Goal: Information Seeking & Learning: Learn about a topic

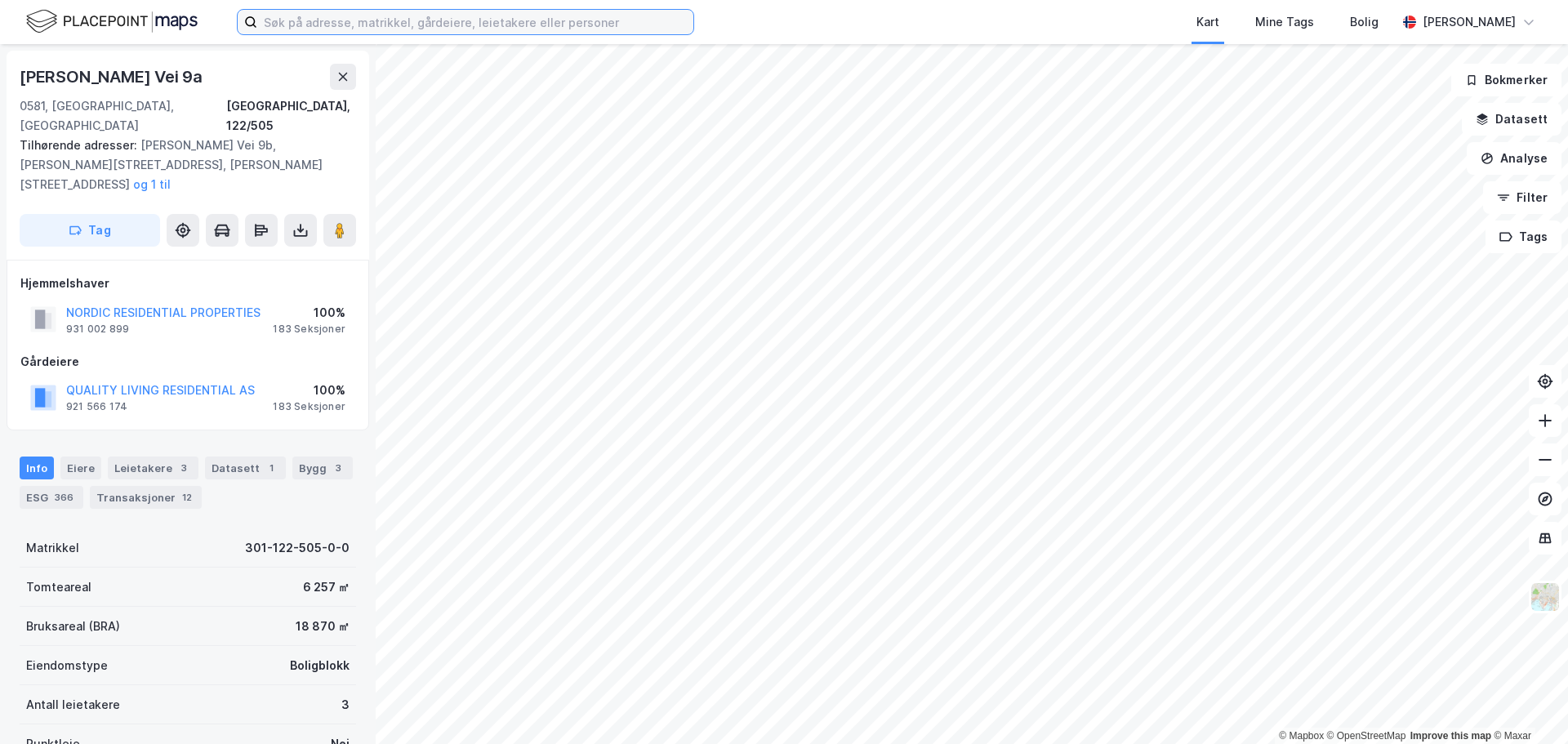
click at [291, 19] on input at bounding box center [474, 22] width 436 height 25
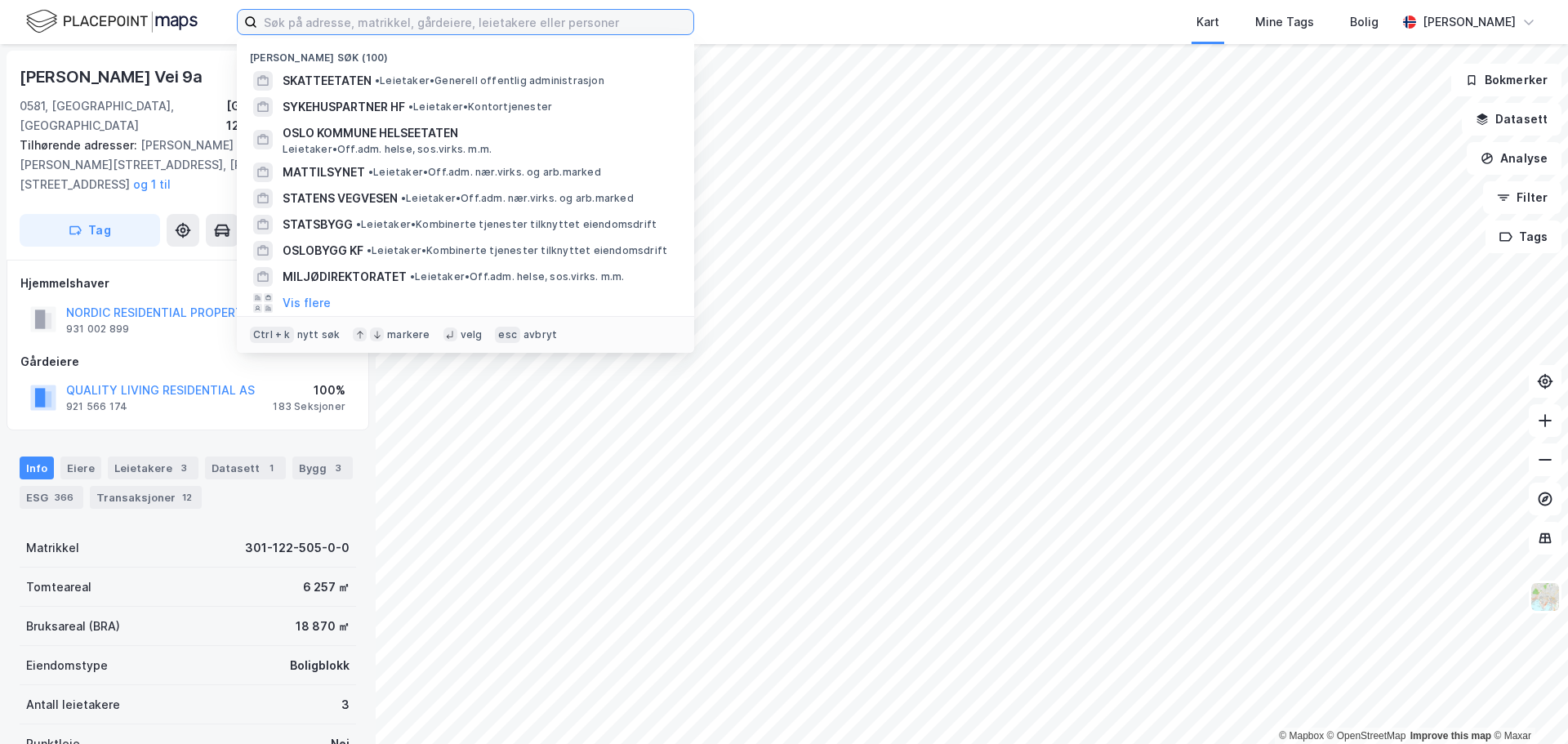
paste input "[PERSON_NAME] vei 6"
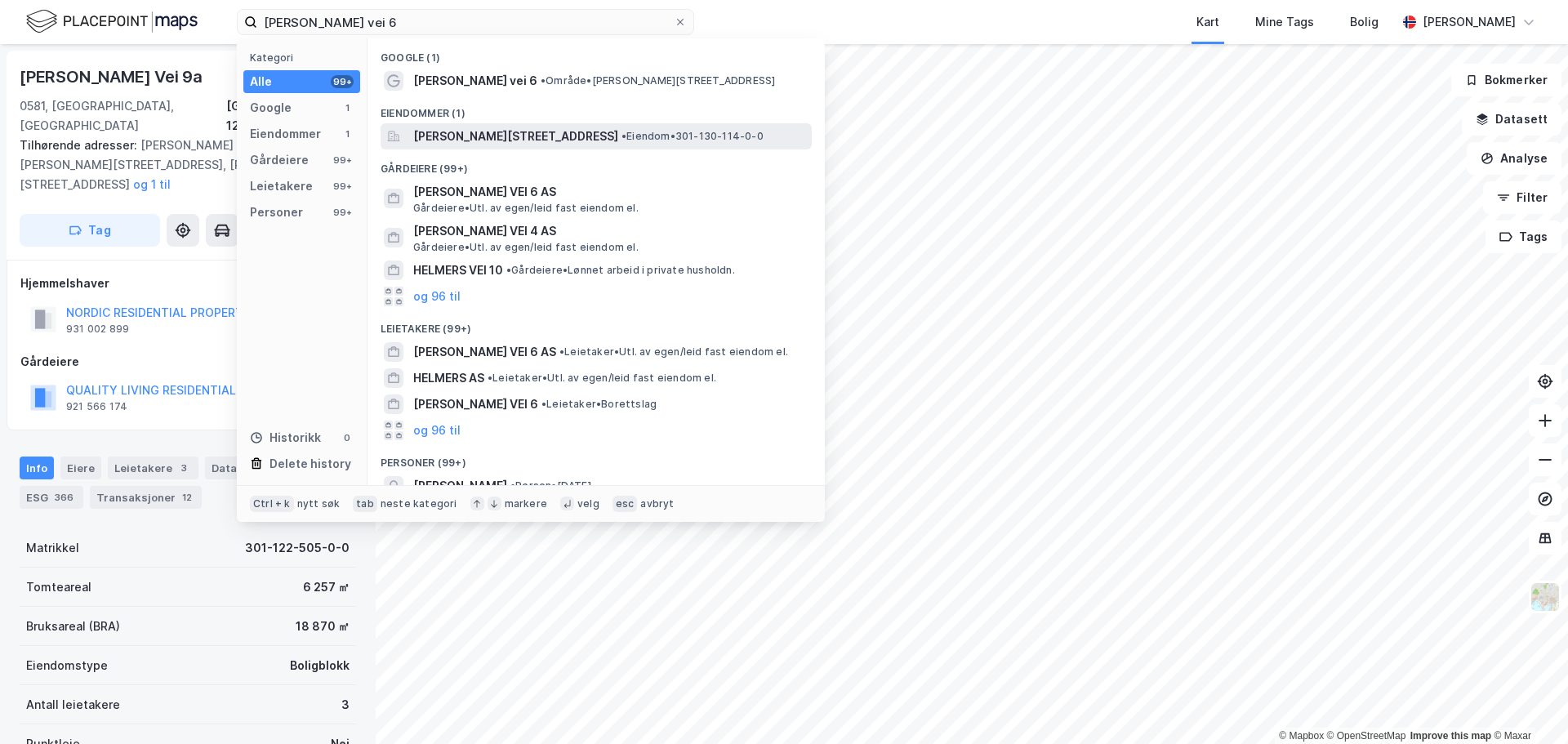
click at [474, 134] on span "[PERSON_NAME][STREET_ADDRESS]" at bounding box center [515, 137] width 205 height 20
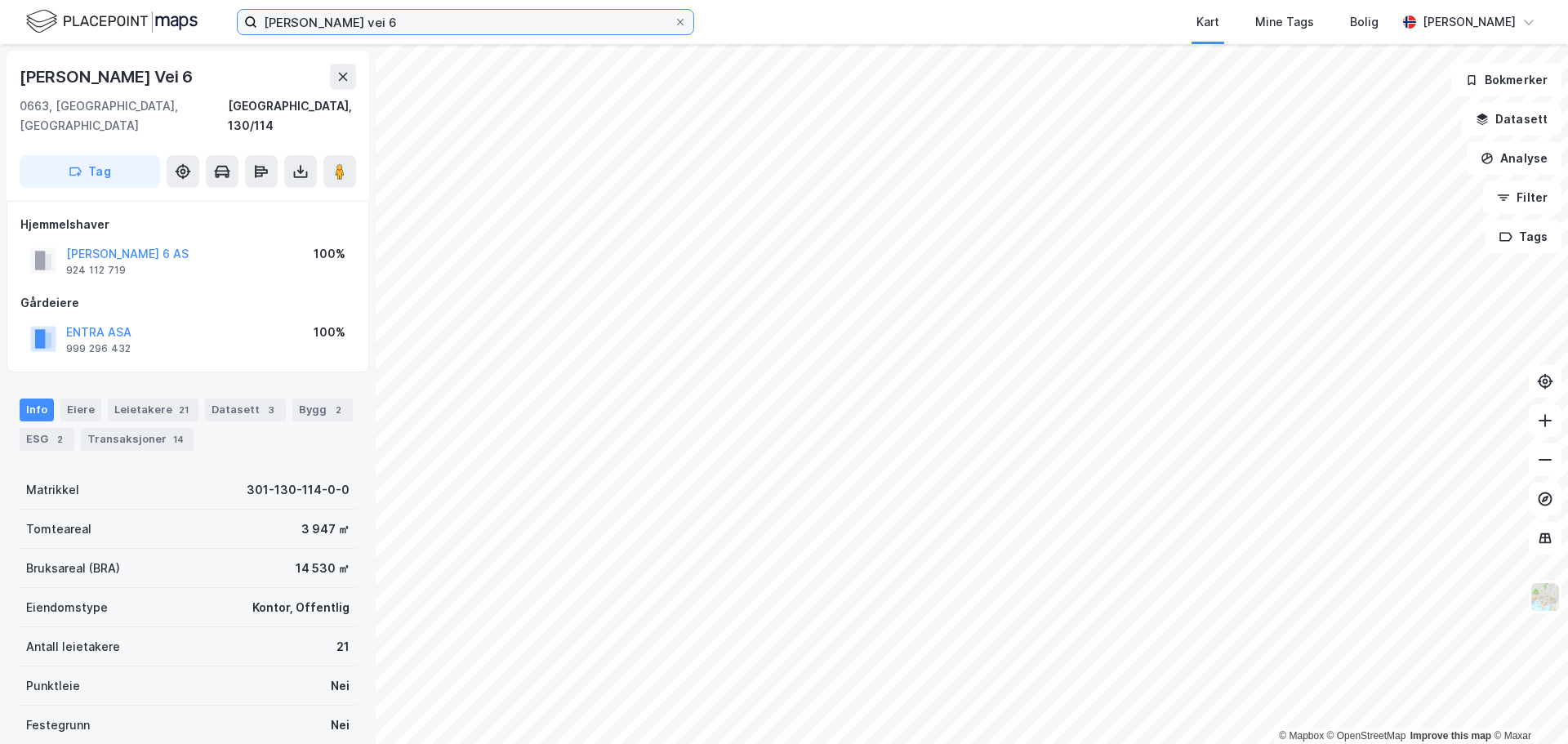
click at [409, 21] on input "[PERSON_NAME] vei 6" at bounding box center [464, 22] width 416 height 25
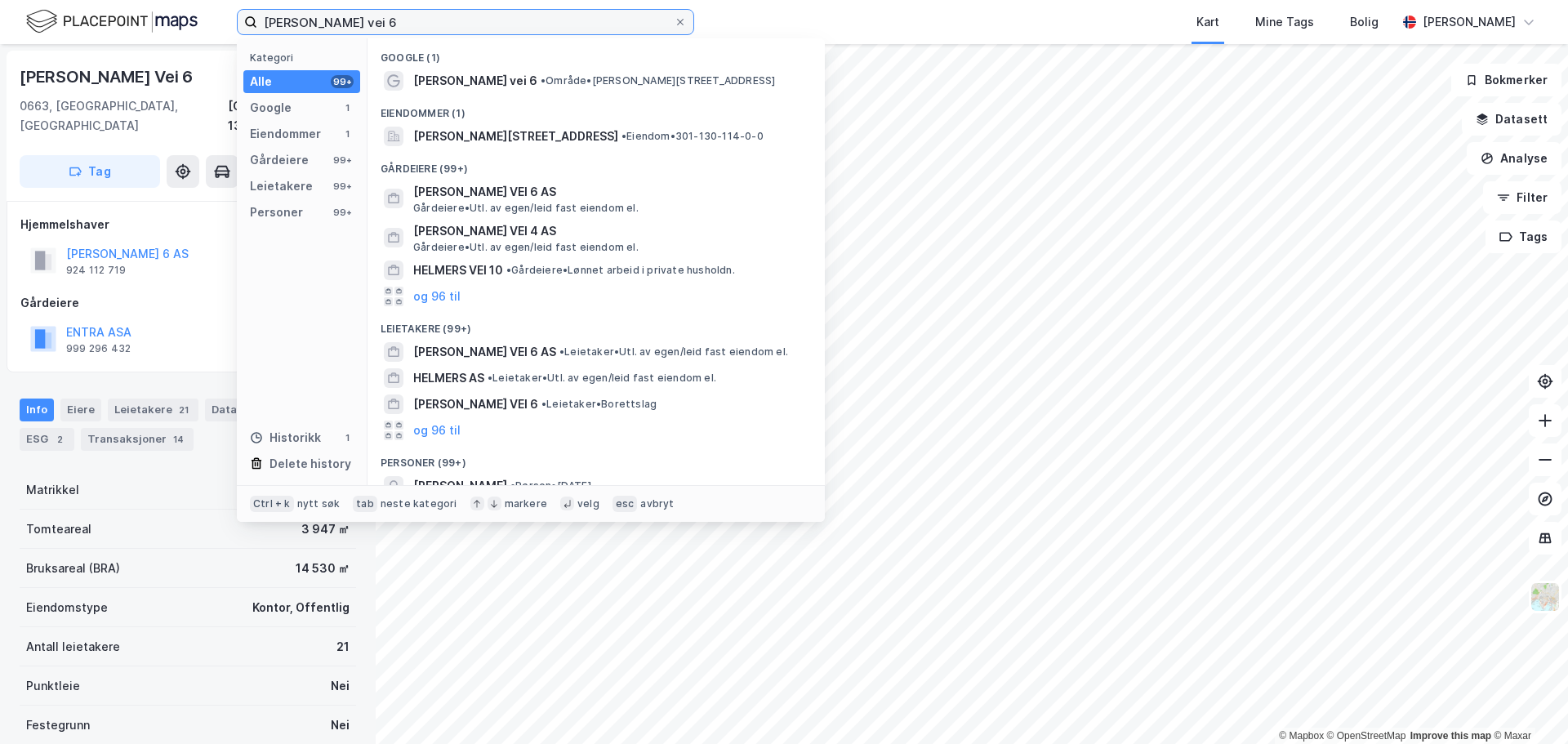
click at [409, 21] on input "[PERSON_NAME] vei 6" at bounding box center [464, 22] width 416 height 25
click at [409, 20] on input "[PERSON_NAME] vei 6" at bounding box center [464, 22] width 416 height 25
paste input "[PERSON_NAME] vei 8"
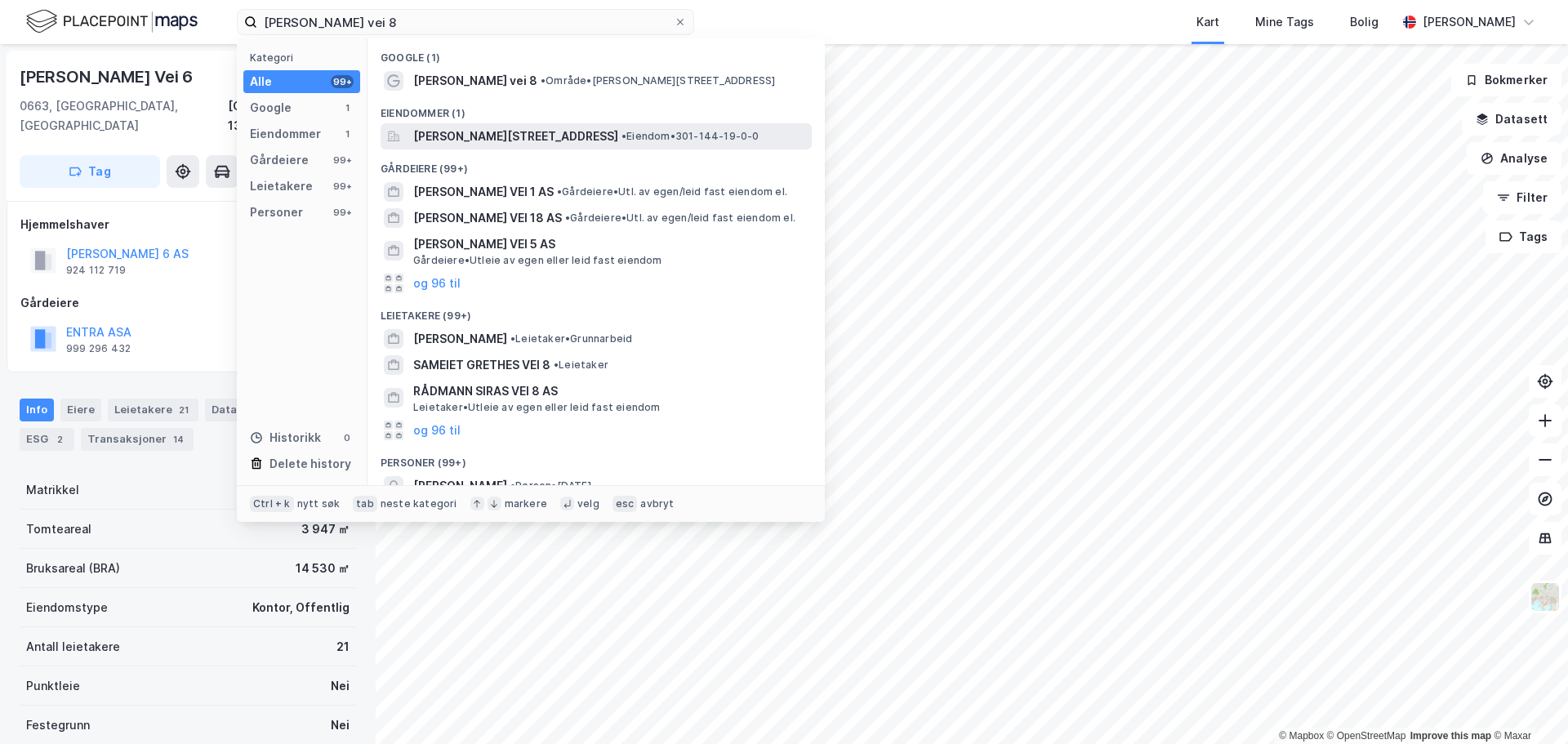
click at [457, 135] on span "[PERSON_NAME][STREET_ADDRESS]" at bounding box center [515, 137] width 205 height 20
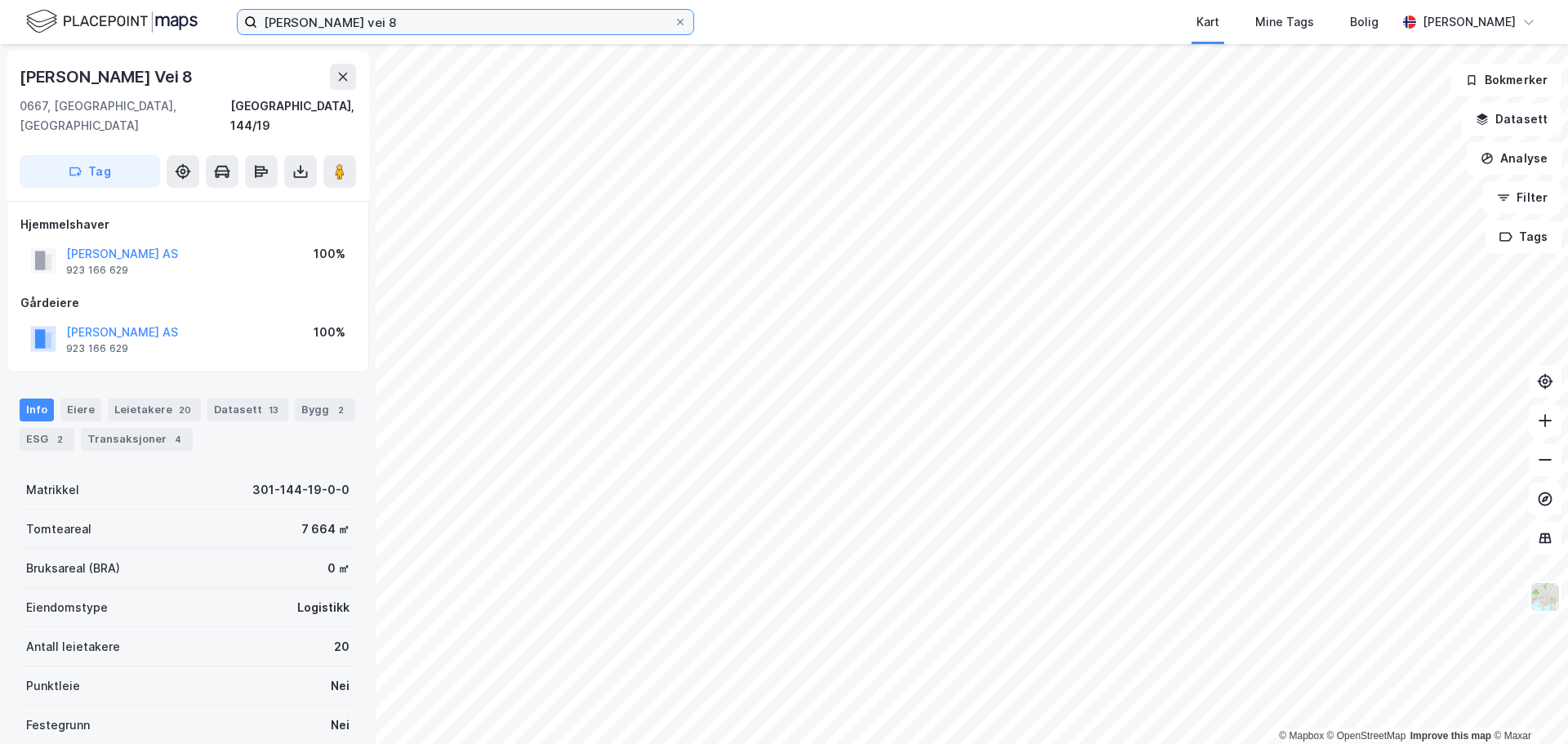
click at [372, 20] on input "[PERSON_NAME] vei 8" at bounding box center [464, 22] width 416 height 25
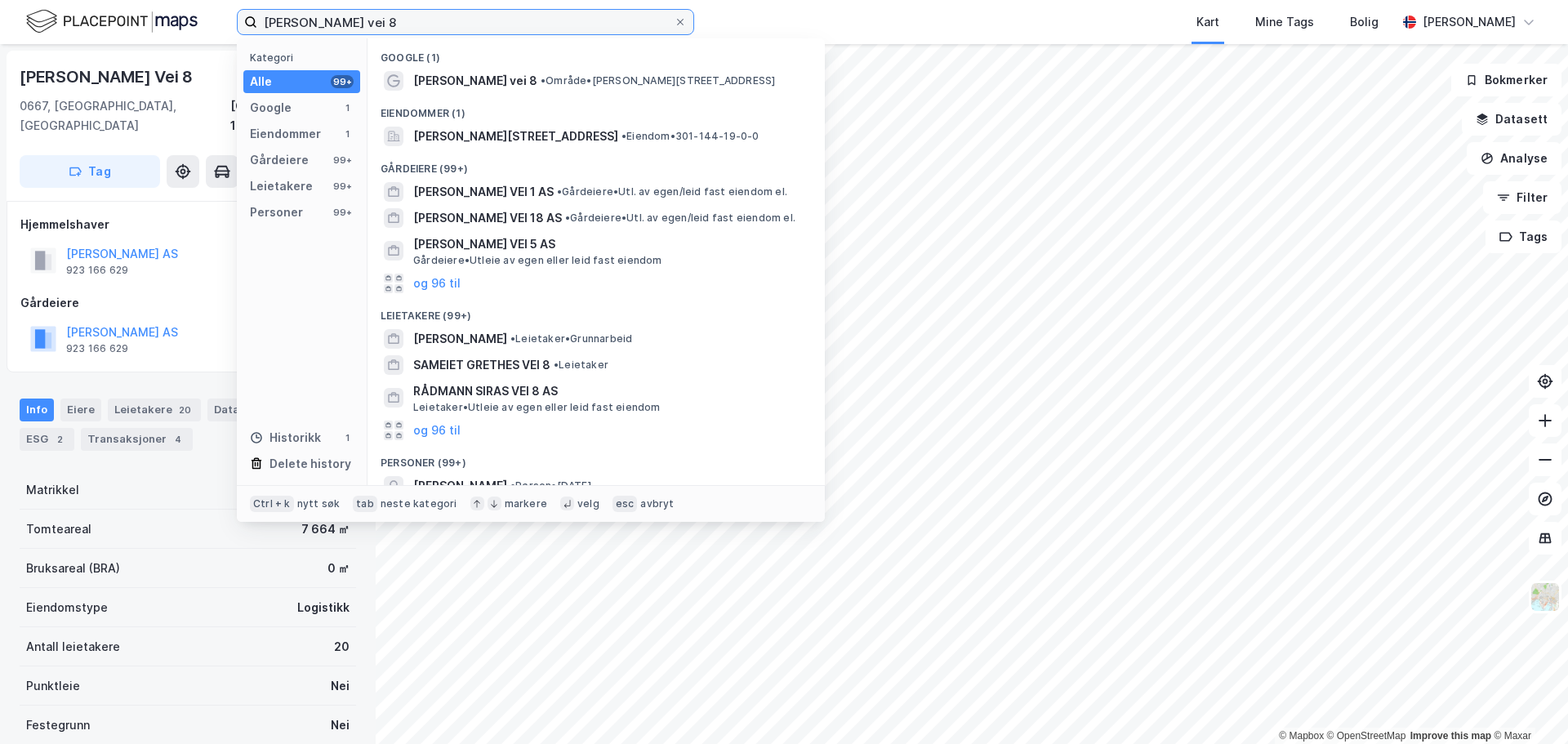
click at [372, 20] on input "[PERSON_NAME] vei 8" at bounding box center [464, 22] width 416 height 25
paste input "Brobekkveien 107"
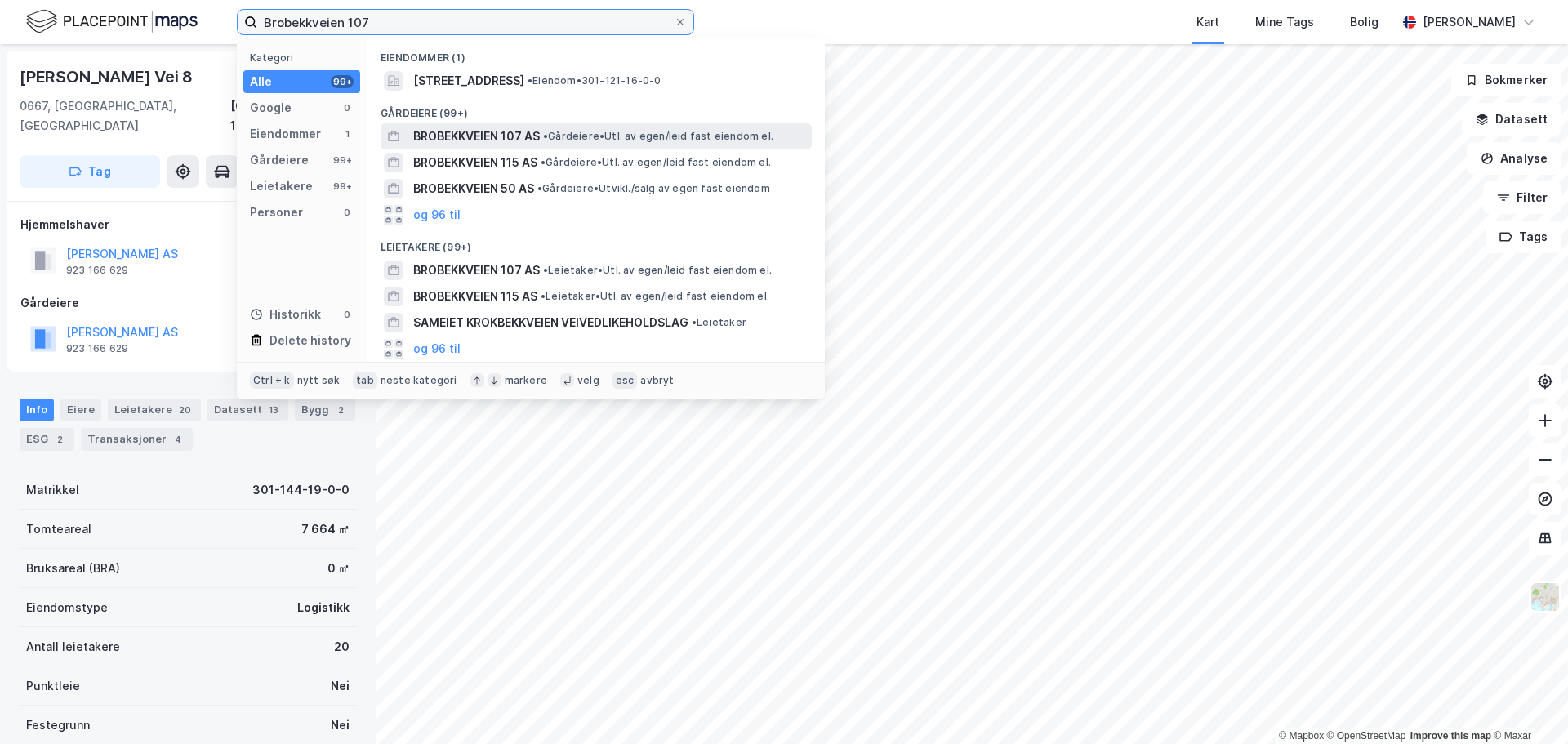
type input "Brobekkveien 107"
click at [504, 140] on span "BROBEKKVEIEN 107 AS" at bounding box center [476, 137] width 127 height 20
